Goal: Information Seeking & Learning: Learn about a topic

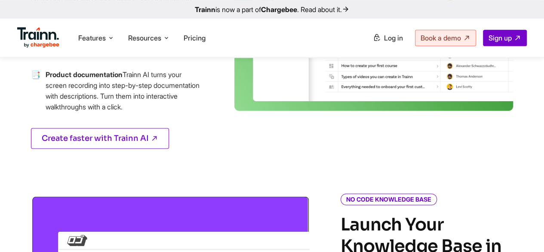
scroll to position [516, 0]
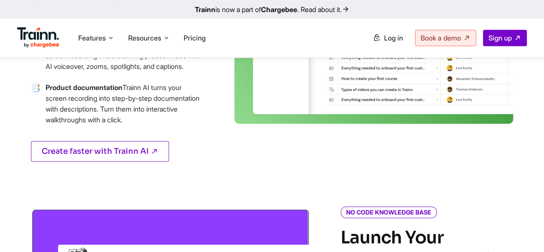
click at [202, 160] on p "Create faster with Trainn AI" at bounding box center [117, 149] width 173 height 26
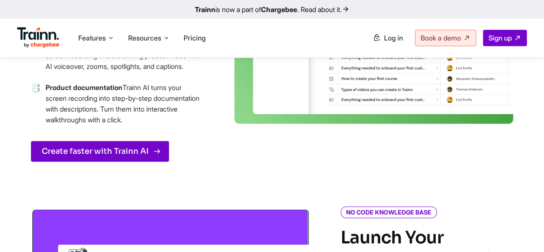
click at [164, 161] on link "Create faster with Trainn AI" at bounding box center [100, 151] width 138 height 21
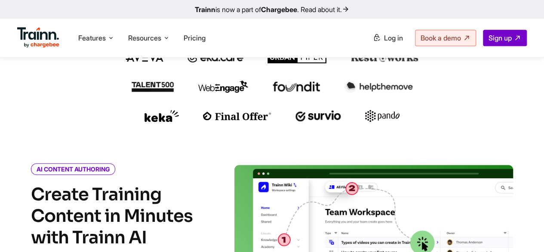
scroll to position [0, 0]
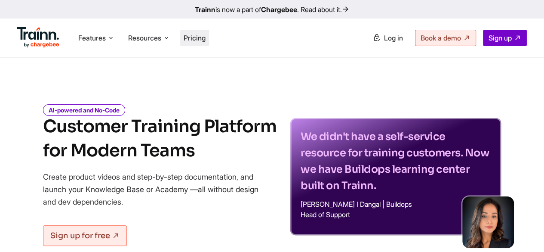
click at [204, 40] on span "Pricing" at bounding box center [195, 38] width 22 height 9
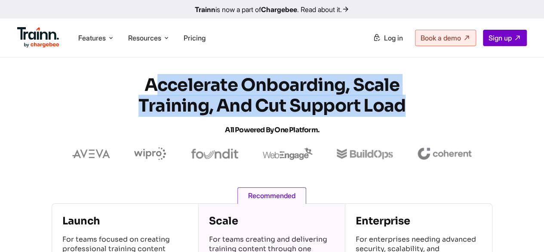
drag, startPoint x: 153, startPoint y: 86, endPoint x: 422, endPoint y: 112, distance: 270.6
click at [420, 112] on h1 "Accelerate Onboarding, Scale Training, and Cut Support Load All Powered by One …" at bounding box center [272, 107] width 310 height 65
click at [441, 106] on section "Accelerate Onboarding, Scale Training, and Cut Support Load All Powered by One …" at bounding box center [272, 117] width 544 height 85
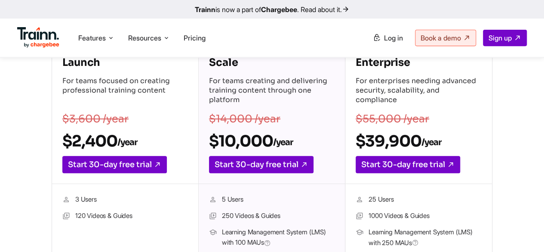
scroll to position [172, 0]
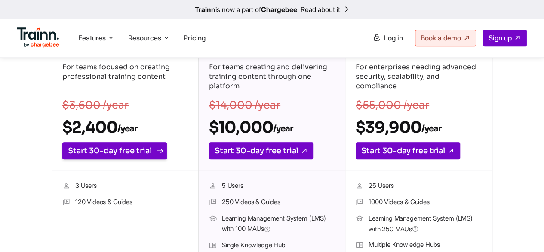
click at [157, 151] on icon at bounding box center [159, 150] width 11 height 11
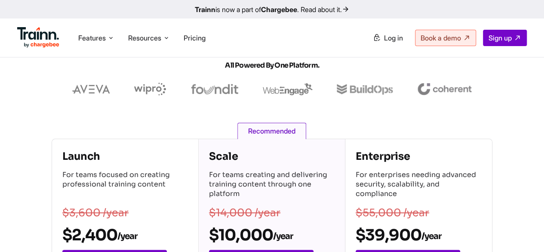
scroll to position [0, 0]
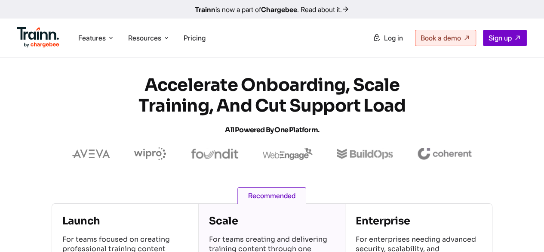
click at [469, 88] on section "Accelerate Onboarding, Scale Training, and Cut Support Load All Powered by One …" at bounding box center [272, 117] width 544 height 85
click at [317, 49] on div "Features Product Videos Create product & how-to videos in multiple languages. G…" at bounding box center [272, 38] width 544 height 38
